Goal: Task Accomplishment & Management: Use online tool/utility

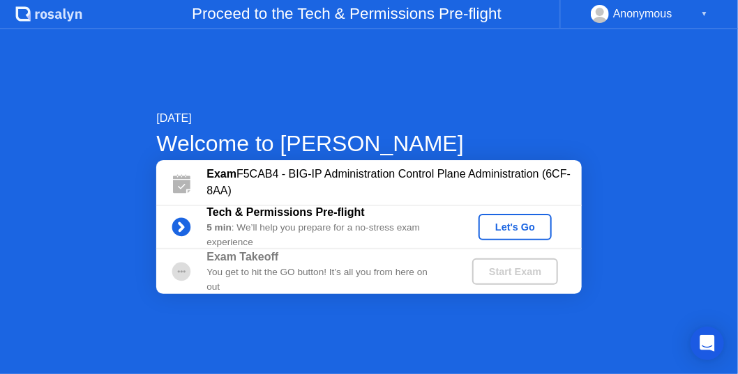
click at [535, 275] on div "Start Exam" at bounding box center [515, 271] width 75 height 11
click at [295, 221] on div "5 min : We’ll help you prepare for a no-stress exam experience" at bounding box center [327, 235] width 242 height 29
click at [542, 223] on div "Let's Go" at bounding box center [515, 227] width 62 height 11
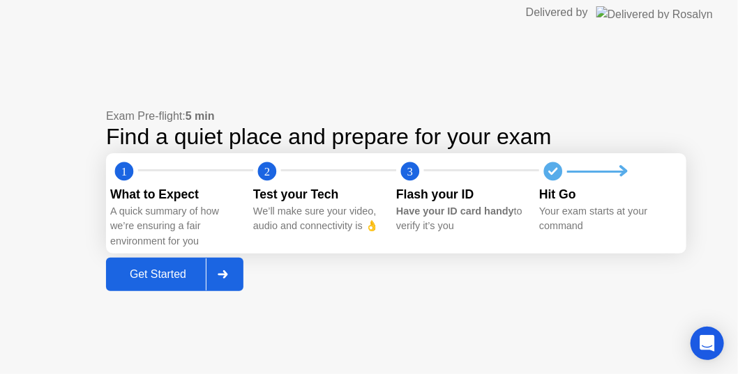
click at [166, 270] on div "Get Started" at bounding box center [158, 274] width 96 height 13
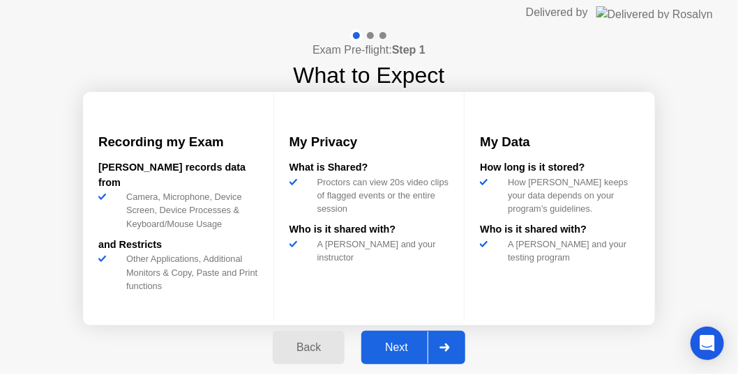
click at [414, 336] on button "Next" at bounding box center [413, 347] width 104 height 33
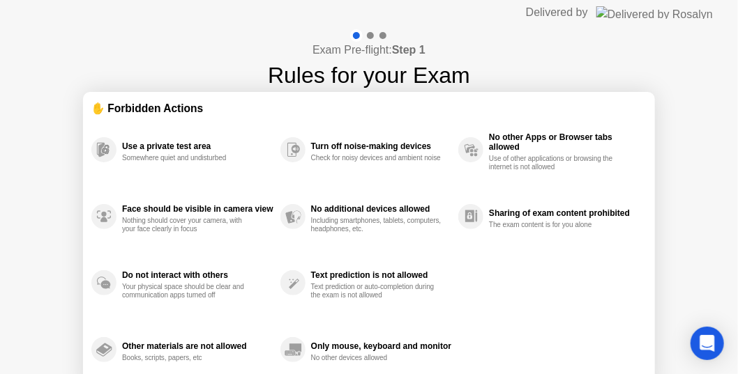
scroll to position [66, 0]
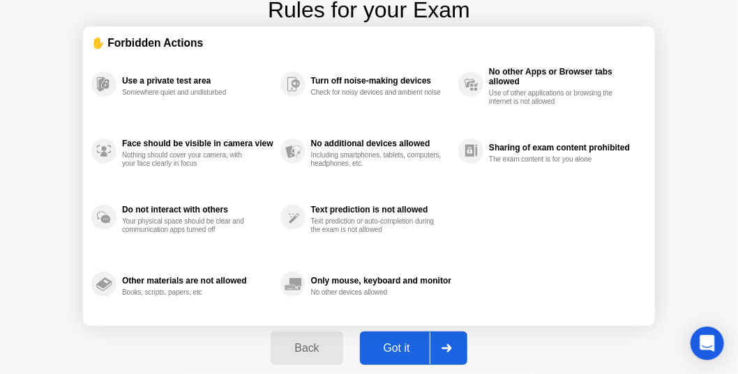
click at [411, 362] on button "Got it" at bounding box center [413, 348] width 107 height 33
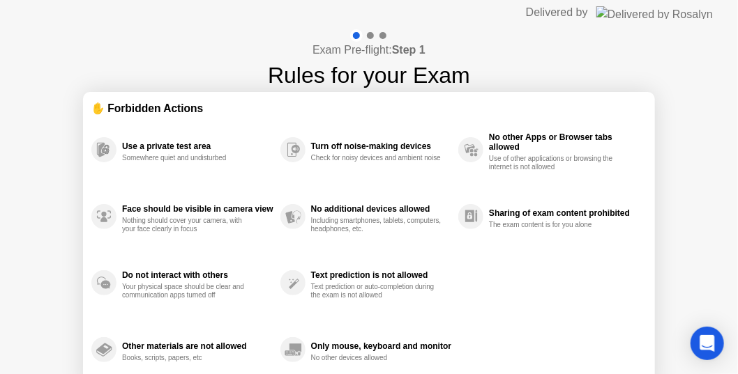
select select "**********"
select select "*******"
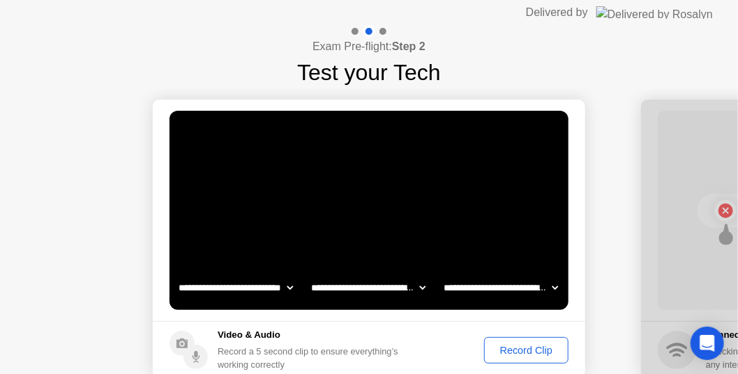
click at [537, 345] on div "Record Clip" at bounding box center [526, 350] width 75 height 11
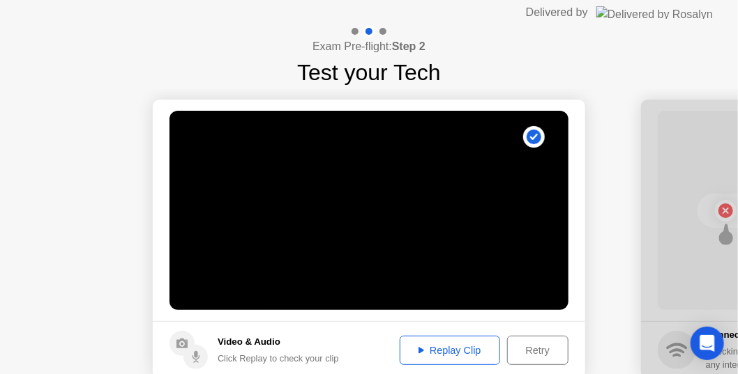
click at [473, 347] on div "Replay Clip" at bounding box center [449, 350] width 91 height 11
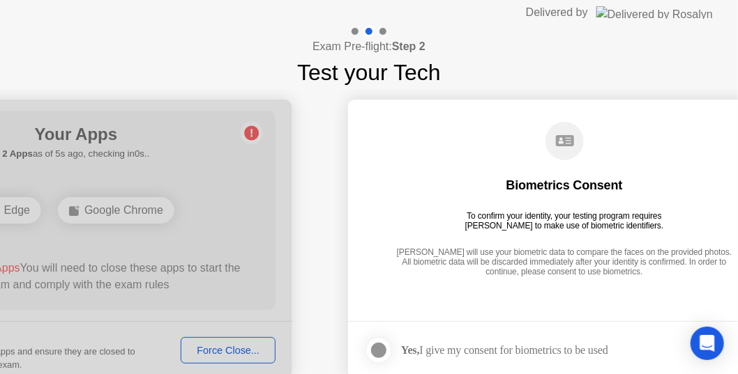
click at [224, 344] on div at bounding box center [76, 239] width 432 height 279
click at [233, 352] on div at bounding box center [76, 239] width 432 height 279
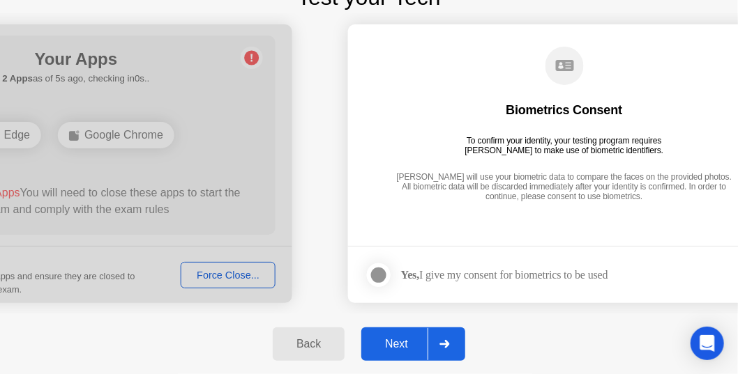
click at [242, 277] on div at bounding box center [76, 163] width 432 height 279
click at [153, 323] on div "Back Next" at bounding box center [369, 344] width 738 height 61
click at [383, 341] on div "Next" at bounding box center [396, 344] width 62 height 13
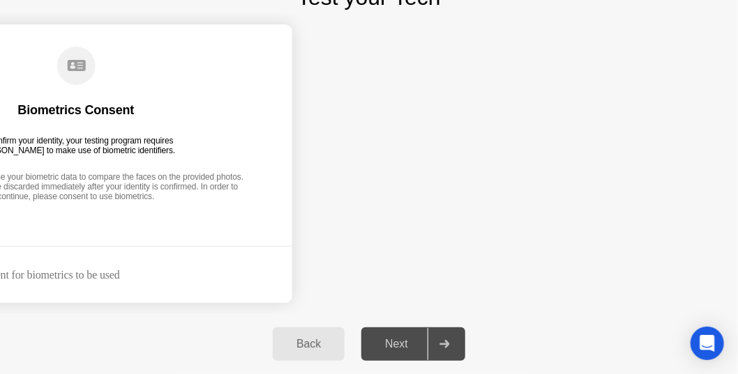
click at [304, 340] on div "Back" at bounding box center [308, 344] width 63 height 13
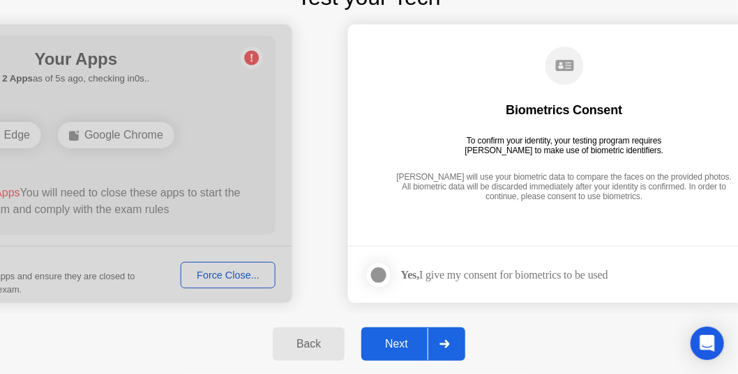
drag, startPoint x: 312, startPoint y: 340, endPoint x: 266, endPoint y: 275, distance: 79.5
click at [316, 284] on div "**********" at bounding box center [369, 162] width 738 height 425
click at [229, 266] on div at bounding box center [76, 163] width 432 height 279
click at [234, 273] on div at bounding box center [76, 163] width 432 height 279
click at [328, 346] on div "Back" at bounding box center [308, 344] width 63 height 13
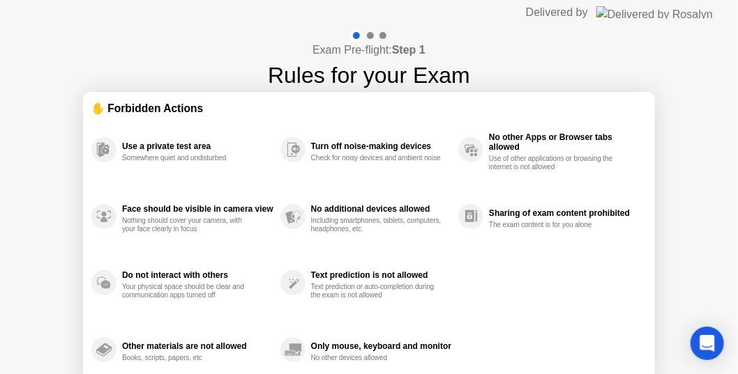
scroll to position [66, 0]
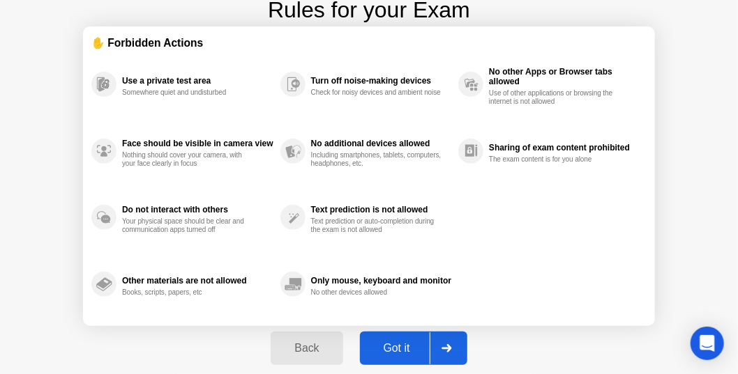
click at [397, 342] on div "Got it" at bounding box center [397, 348] width 66 height 13
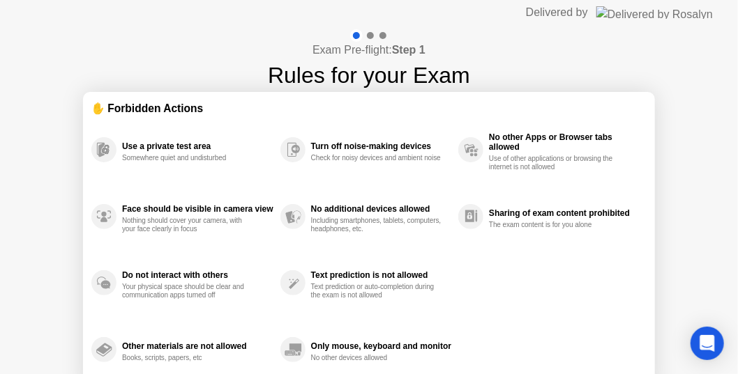
select select "**********"
select select "*******"
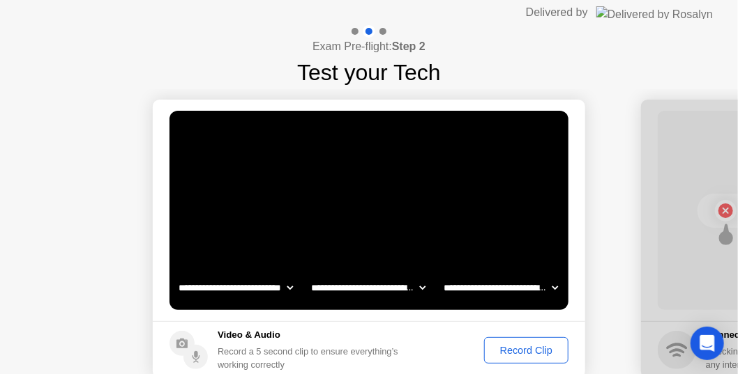
click at [531, 351] on div "Record Clip" at bounding box center [526, 350] width 75 height 11
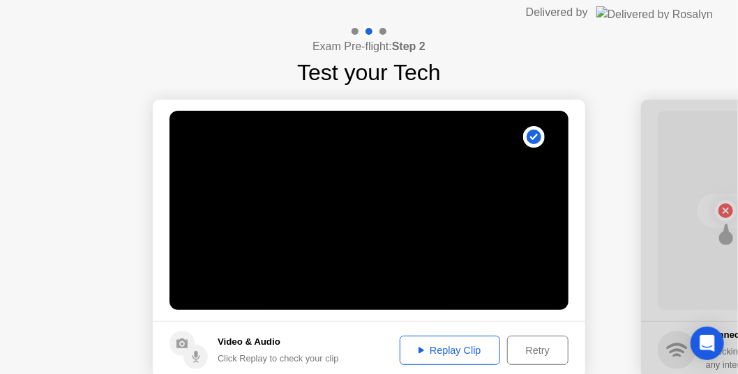
drag, startPoint x: 613, startPoint y: 291, endPoint x: 613, endPoint y: 234, distance: 57.9
click at [464, 346] on div "Replay Clip" at bounding box center [449, 350] width 91 height 11
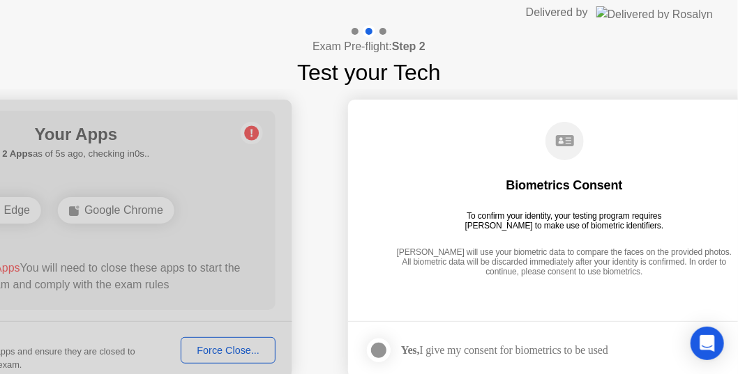
click at [374, 351] on div at bounding box center [378, 350] width 17 height 17
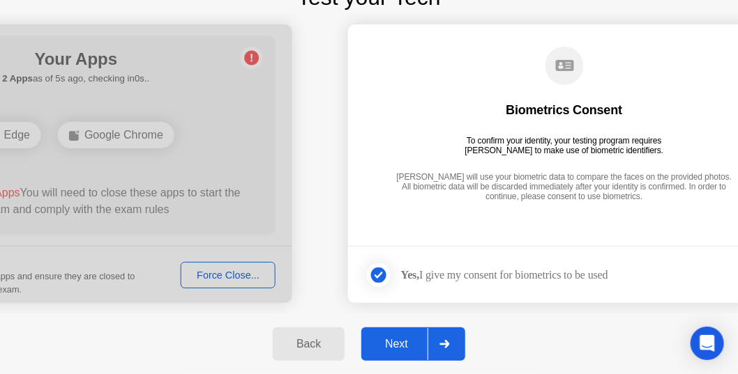
click at [245, 271] on div at bounding box center [76, 163] width 432 height 279
click at [390, 346] on div "Next" at bounding box center [396, 344] width 62 height 13
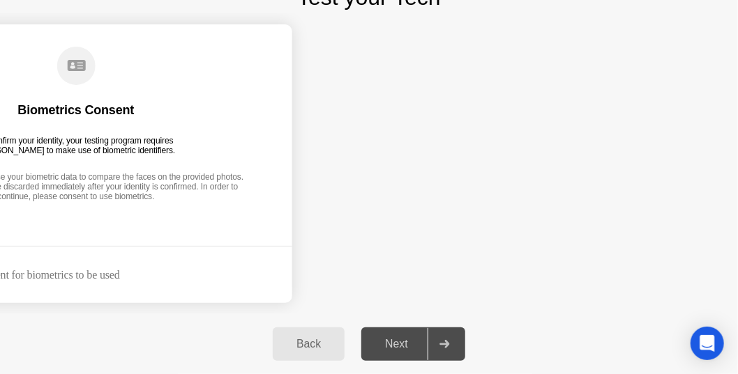
click at [409, 344] on div "Next" at bounding box center [396, 344] width 62 height 13
click at [340, 348] on div "Back" at bounding box center [308, 344] width 63 height 13
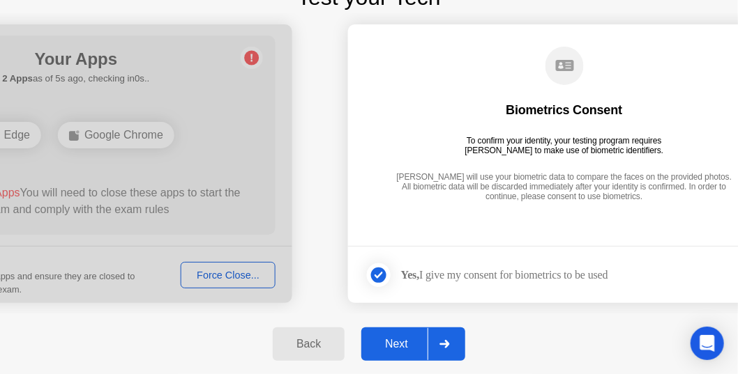
click at [136, 183] on div at bounding box center [76, 163] width 432 height 279
click at [229, 282] on div at bounding box center [76, 163] width 432 height 279
click at [379, 332] on button "Next" at bounding box center [413, 344] width 104 height 33
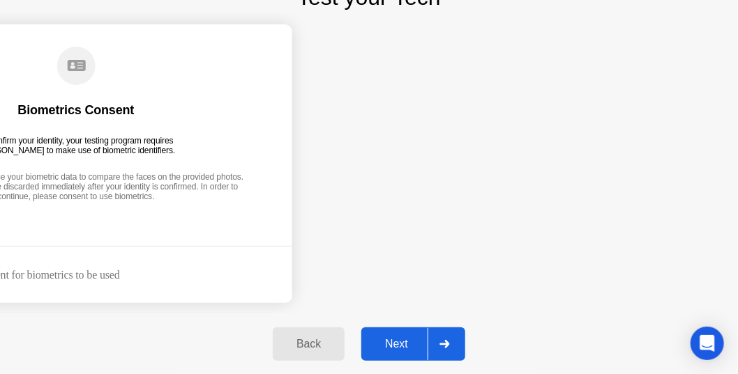
click at [386, 342] on div "Next" at bounding box center [396, 344] width 62 height 13
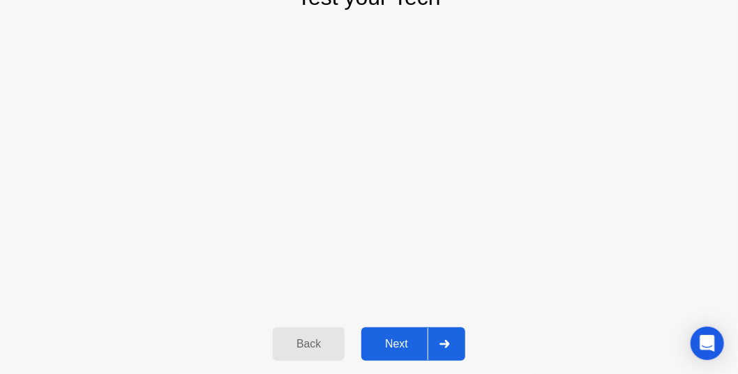
click at [386, 342] on div "Next" at bounding box center [396, 344] width 62 height 13
click at [307, 345] on div "Back" at bounding box center [308, 344] width 63 height 13
click at [321, 351] on div "Back" at bounding box center [308, 344] width 63 height 13
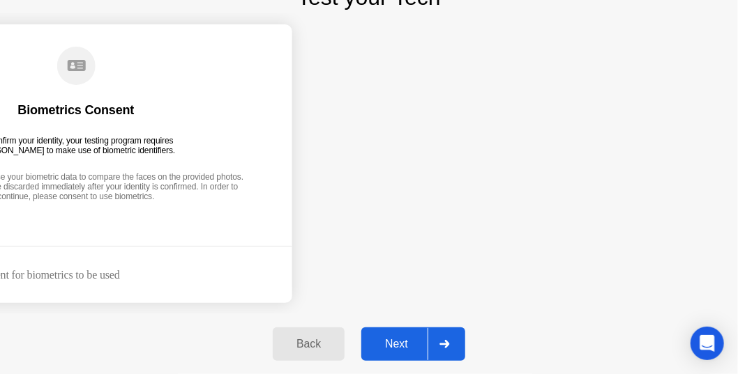
click at [321, 351] on div "Back" at bounding box center [308, 344] width 63 height 13
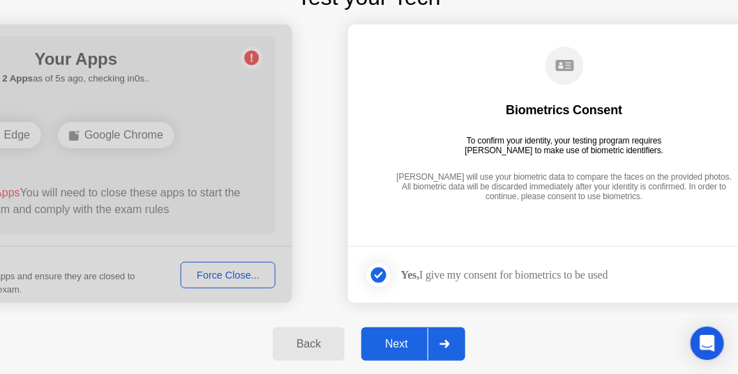
click at [246, 277] on div at bounding box center [76, 163] width 432 height 279
click at [121, 137] on div at bounding box center [76, 163] width 432 height 279
click at [18, 125] on div at bounding box center [76, 163] width 432 height 279
click at [301, 342] on div "Back" at bounding box center [308, 344] width 63 height 13
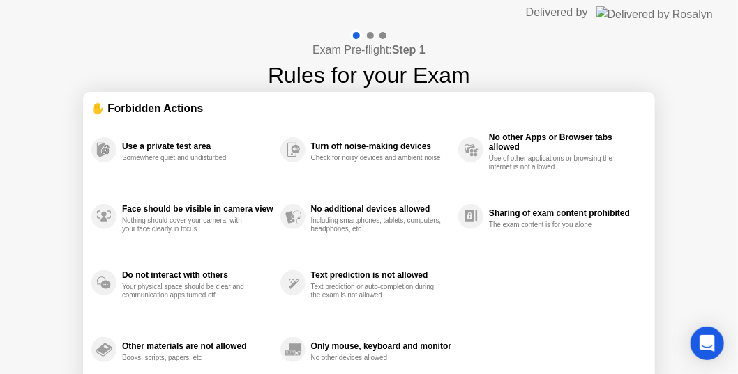
scroll to position [66, 0]
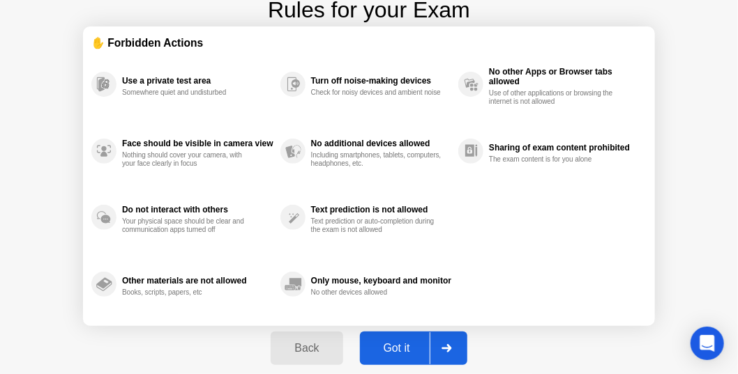
click at [423, 344] on div "Got it" at bounding box center [397, 348] width 66 height 13
select select "**********"
select select "*******"
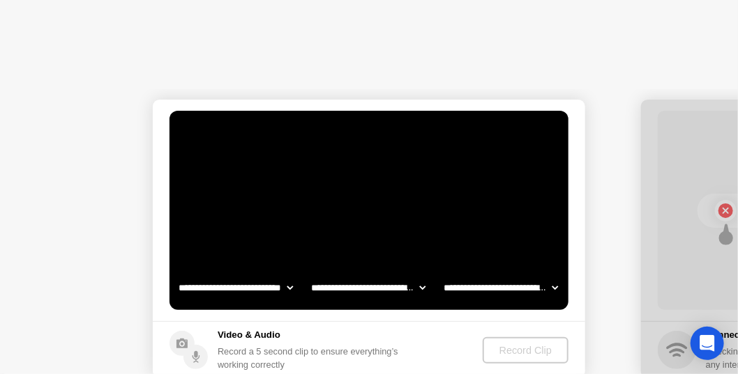
scroll to position [0, 0]
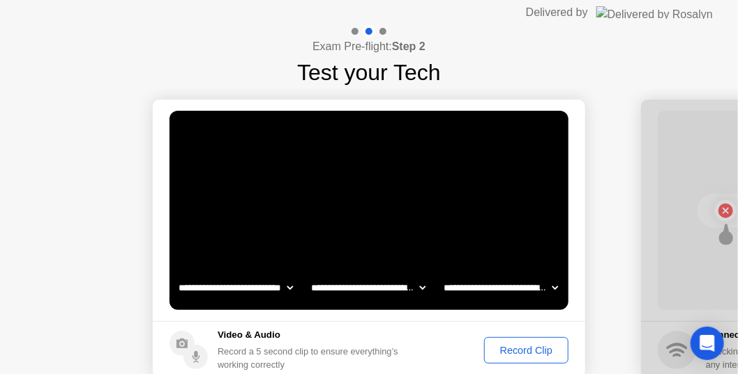
click at [498, 345] on div "Record Clip" at bounding box center [526, 350] width 75 height 11
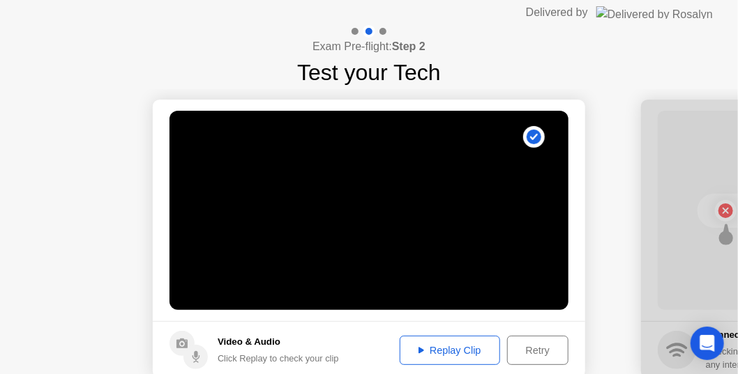
click at [541, 350] on div "Retry" at bounding box center [538, 350] width 52 height 11
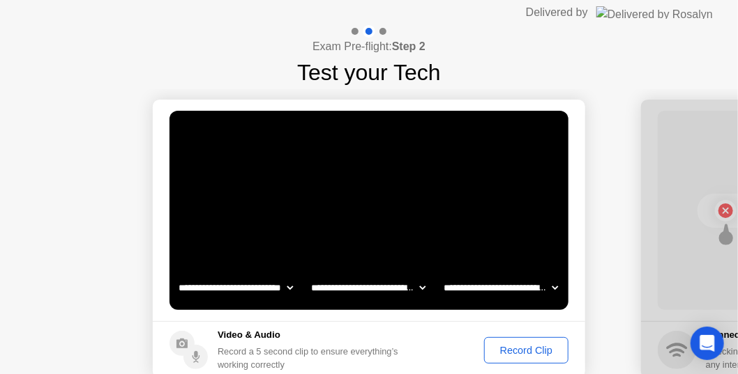
click at [541, 350] on div "Record Clip" at bounding box center [526, 350] width 75 height 11
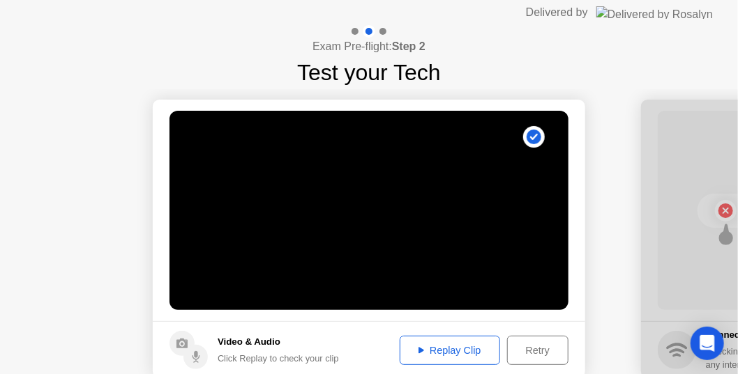
click at [469, 351] on div "Replay Clip" at bounding box center [449, 350] width 91 height 11
click at [466, 356] on div "Replay Clip" at bounding box center [449, 350] width 91 height 11
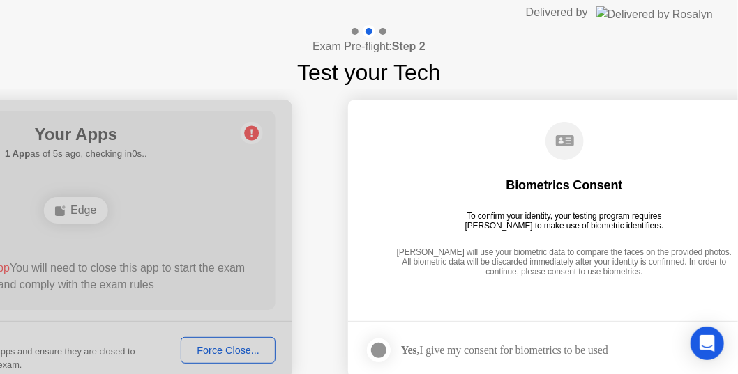
click at [204, 351] on div at bounding box center [76, 239] width 432 height 279
click at [256, 336] on div at bounding box center [76, 239] width 432 height 279
click at [370, 353] on div at bounding box center [378, 350] width 17 height 17
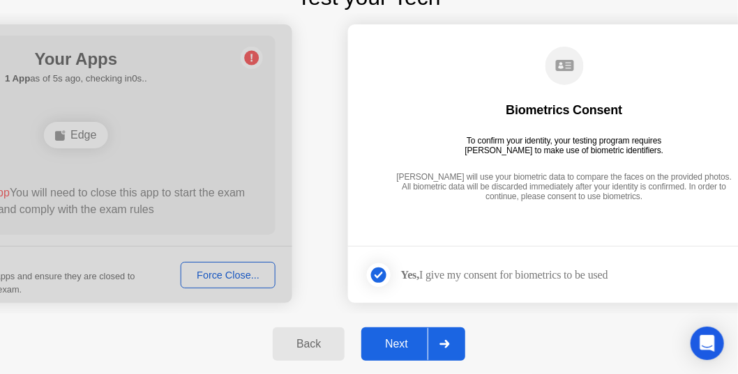
click at [314, 341] on div "Back" at bounding box center [308, 344] width 63 height 13
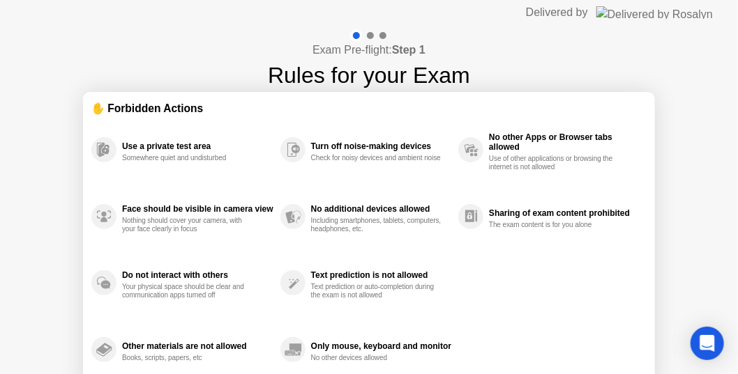
scroll to position [66, 0]
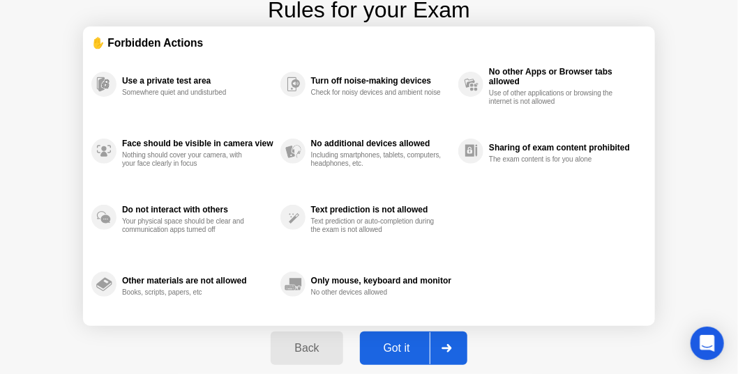
click at [415, 349] on div "Got it" at bounding box center [397, 348] width 66 height 13
select select "**********"
select select "*******"
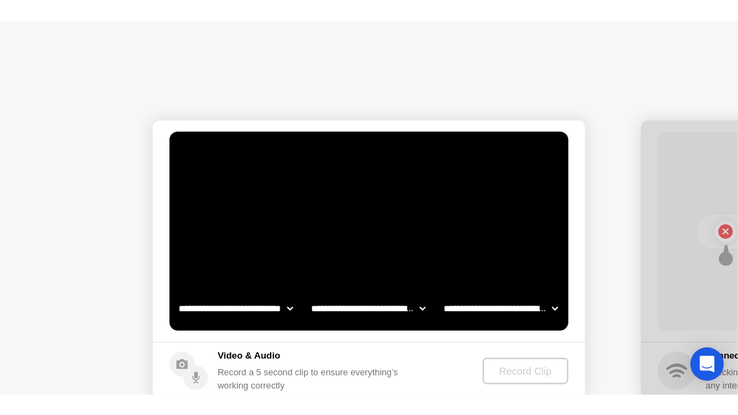
scroll to position [0, 0]
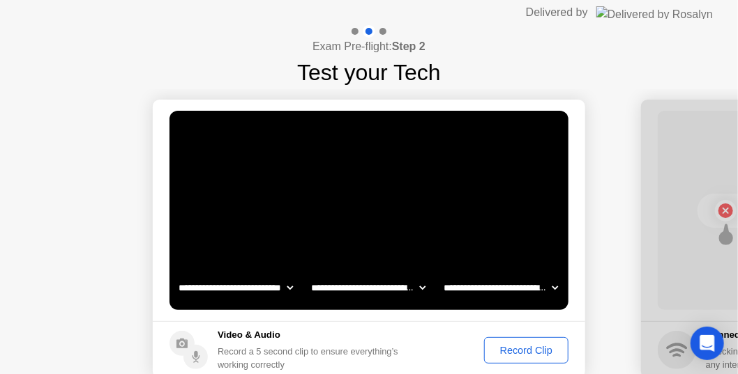
click at [521, 354] on div "Record Clip" at bounding box center [526, 350] width 75 height 11
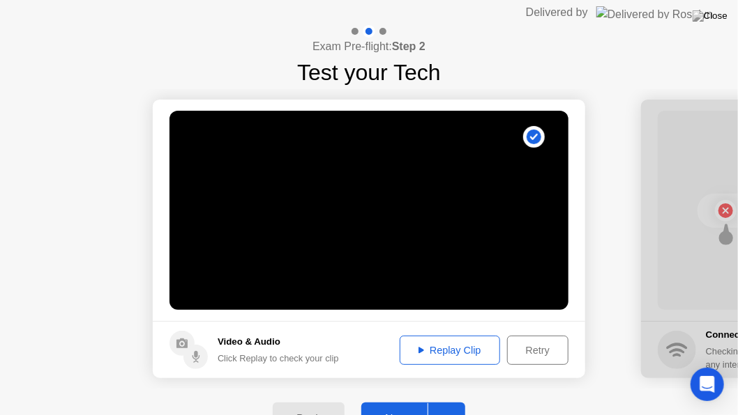
click at [468, 346] on div "Replay Clip" at bounding box center [449, 350] width 91 height 11
click at [405, 374] on button "Next" at bounding box center [413, 419] width 104 height 33
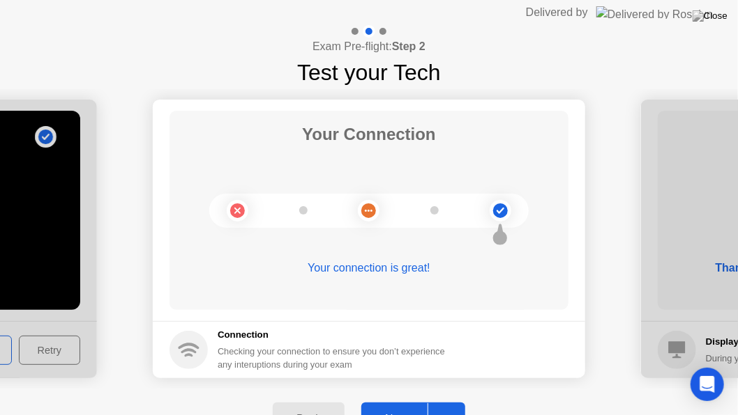
click at [410, 374] on button "Next" at bounding box center [413, 419] width 104 height 33
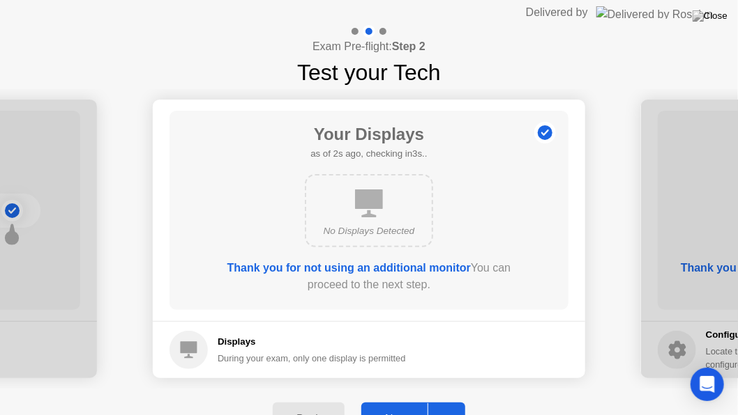
click at [410, 374] on button "Next" at bounding box center [413, 419] width 104 height 33
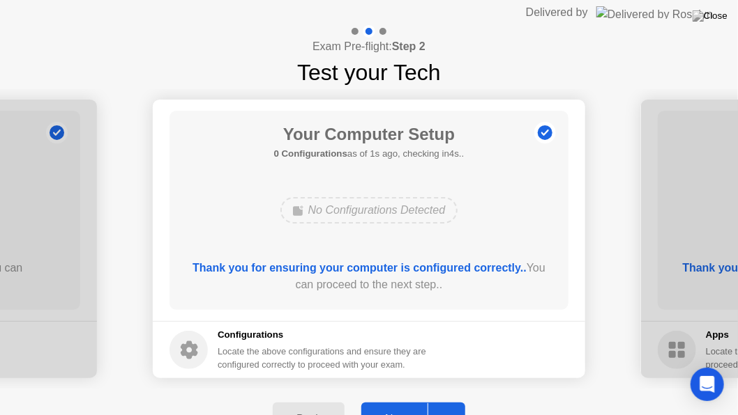
click at [410, 374] on button "Next" at bounding box center [413, 419] width 104 height 33
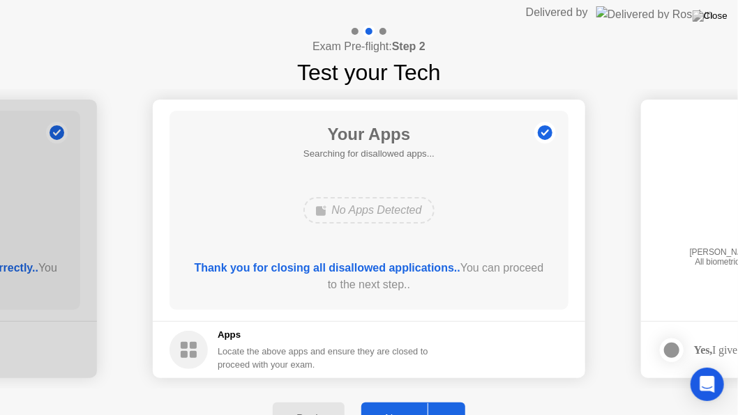
click at [410, 374] on button "Next" at bounding box center [413, 419] width 104 height 33
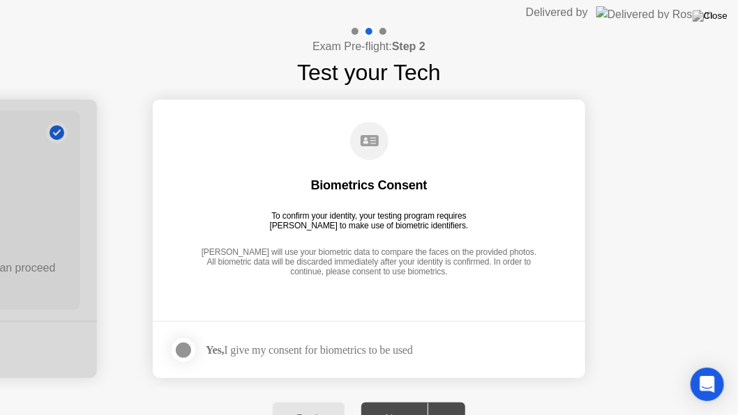
click at [185, 347] on div at bounding box center [183, 350] width 17 height 17
click at [386, 374] on div "Next" at bounding box center [396, 419] width 62 height 13
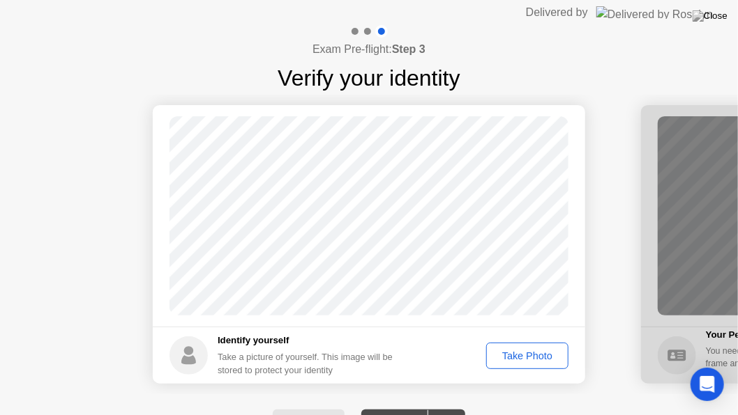
click at [534, 359] on div "Take Photo" at bounding box center [527, 356] width 73 height 11
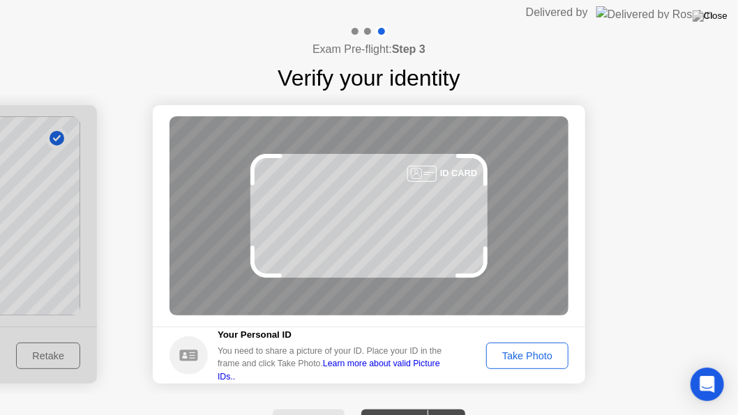
click at [543, 358] on div "Take Photo" at bounding box center [527, 356] width 73 height 11
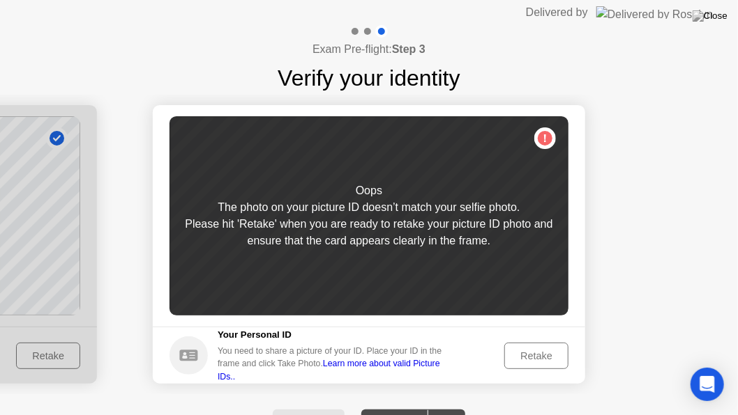
click at [543, 358] on div "Retake" at bounding box center [536, 356] width 54 height 11
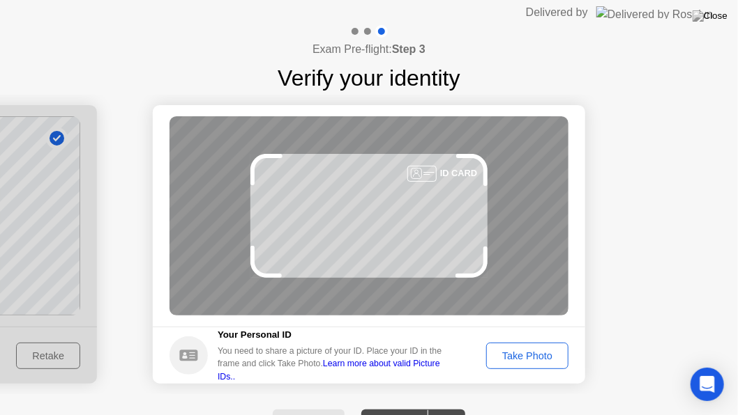
click at [543, 358] on div "Take Photo" at bounding box center [527, 356] width 73 height 11
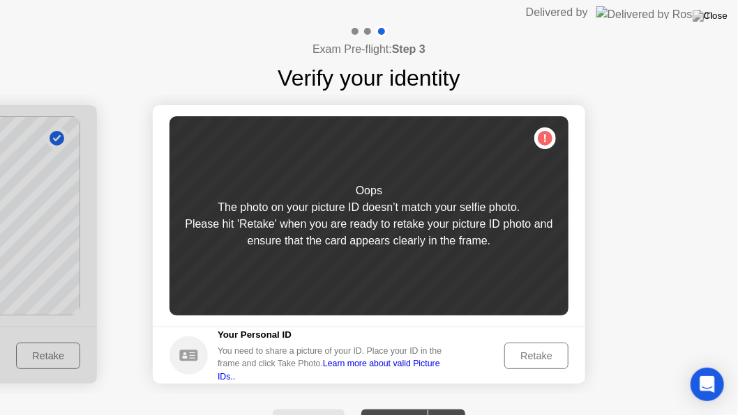
click at [543, 358] on div "Retake" at bounding box center [536, 356] width 54 height 11
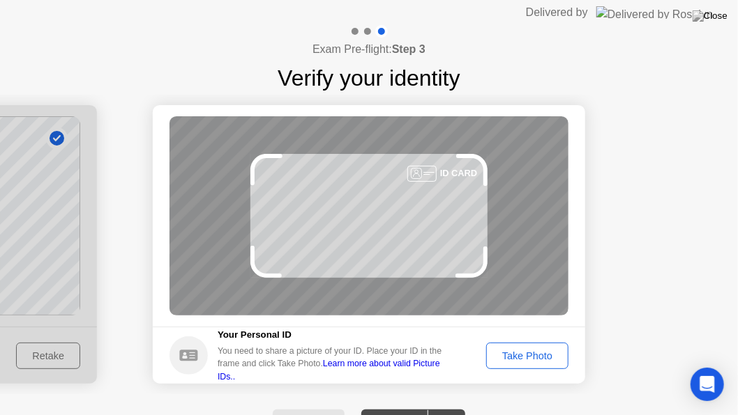
click at [543, 358] on div "Take Photo" at bounding box center [527, 356] width 73 height 11
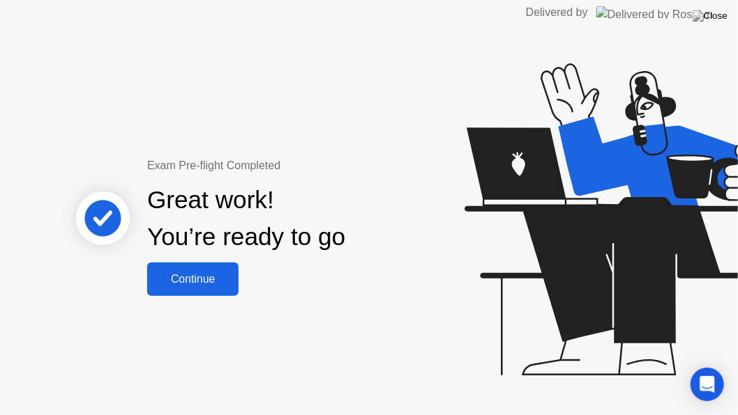
click at [197, 285] on div "Continue" at bounding box center [192, 279] width 83 height 13
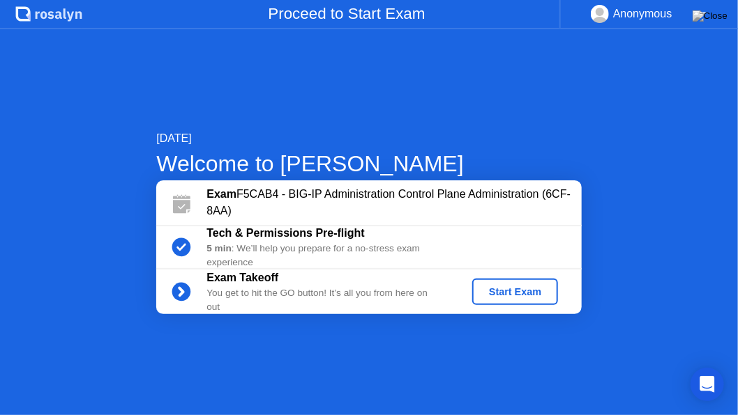
click at [520, 291] on div "Start Exam" at bounding box center [515, 292] width 75 height 11
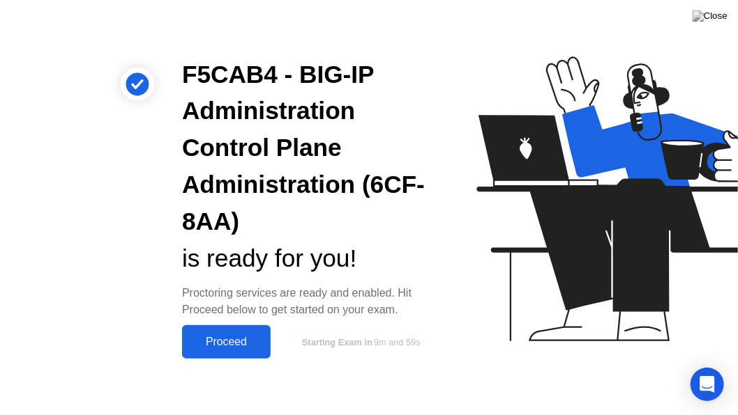
click at [247, 336] on div "Proceed" at bounding box center [226, 342] width 80 height 13
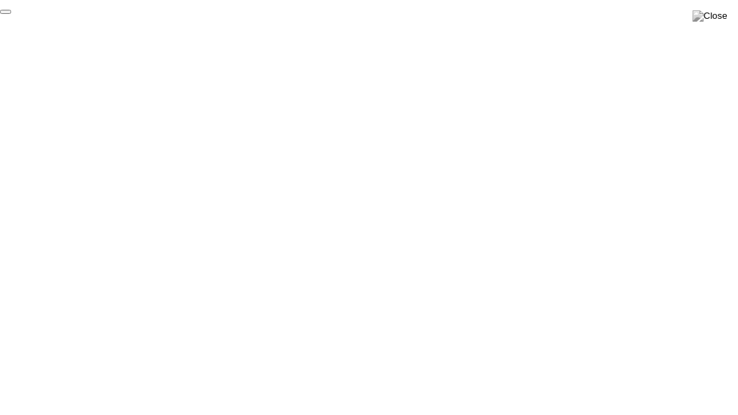
click div "End Proctoring Session"
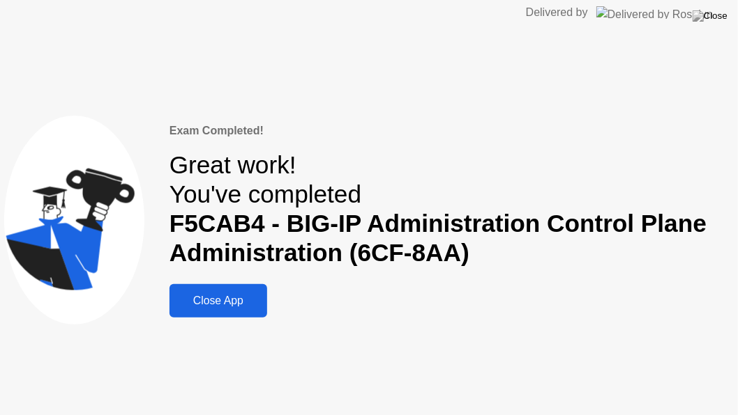
click at [243, 298] on div "Close App" at bounding box center [218, 301] width 89 height 13
